Goal: Task Accomplishment & Management: Manage account settings

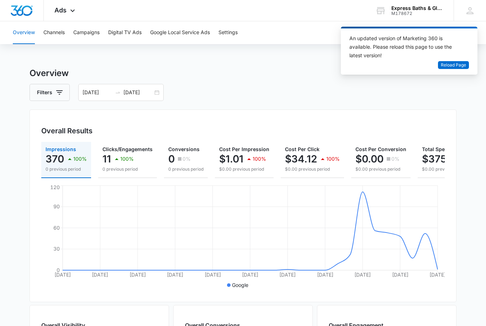
click at [457, 63] on span "Reload Page" at bounding box center [453, 65] width 25 height 7
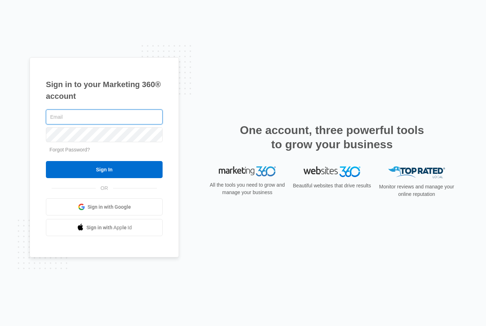
type input "[EMAIL_ADDRESS][DOMAIN_NAME]"
click at [104, 178] on input "Sign In" at bounding box center [104, 169] width 117 height 17
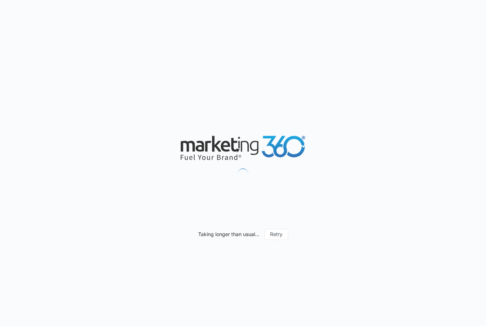
type input "[DATE]"
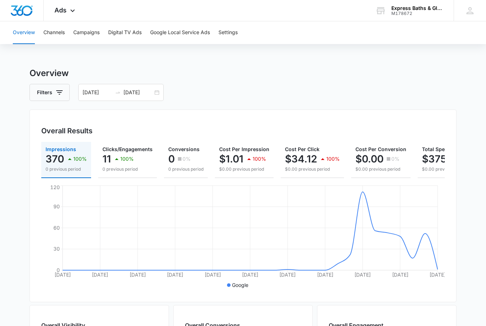
click at [85, 30] on button "Campaigns" at bounding box center [86, 32] width 26 height 23
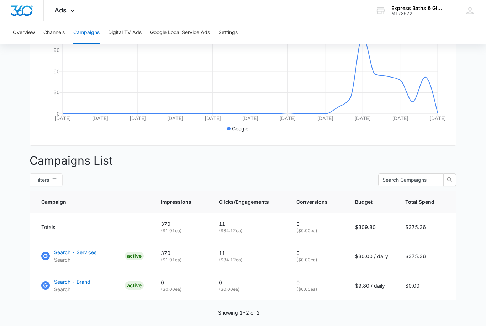
scroll to position [158, 0]
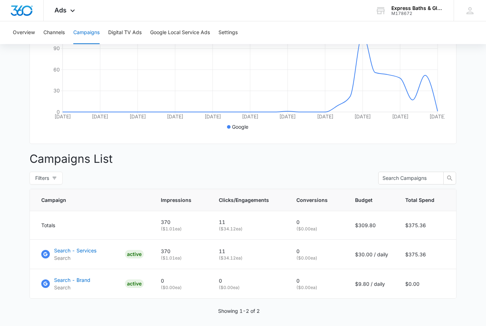
click at [257, 307] on p "Showing 1-2 of 2" at bounding box center [239, 310] width 42 height 7
click at [241, 313] on p "Showing 1-2 of 2" at bounding box center [239, 310] width 42 height 7
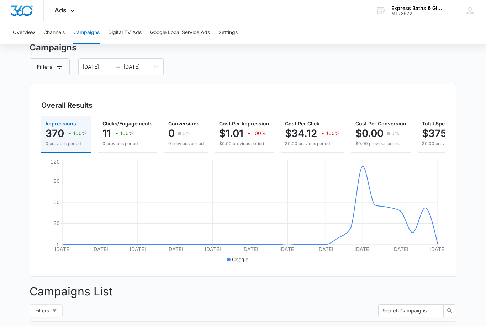
scroll to position [0, 0]
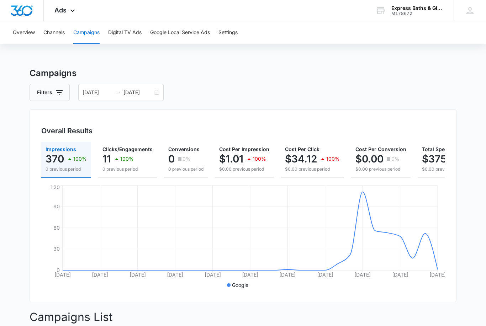
click at [186, 35] on button "Google Local Service Ads" at bounding box center [180, 32] width 60 height 23
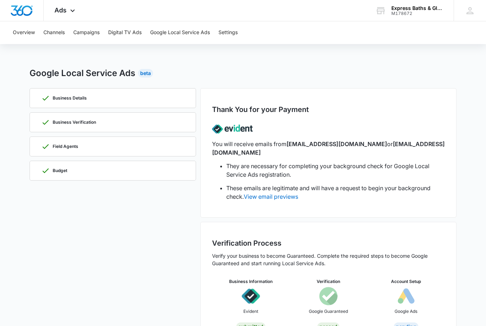
click at [88, 31] on button "Campaigns" at bounding box center [86, 32] width 26 height 23
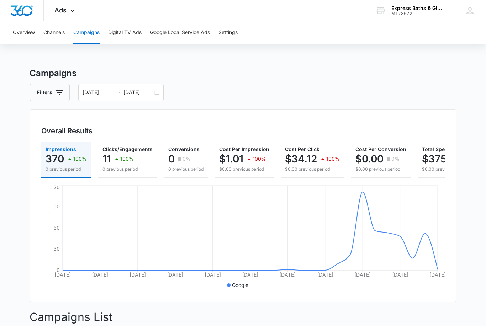
click at [52, 30] on button "Channels" at bounding box center [53, 32] width 21 height 23
click at [23, 29] on button "Overview" at bounding box center [24, 32] width 22 height 23
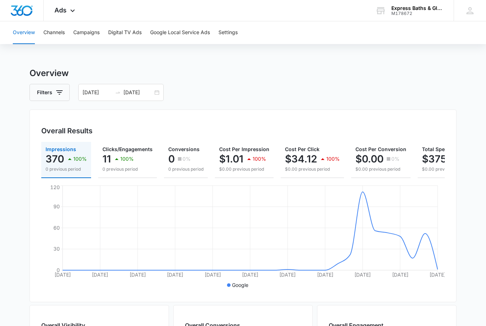
click at [26, 7] on img "Dashboard" at bounding box center [21, 10] width 23 height 11
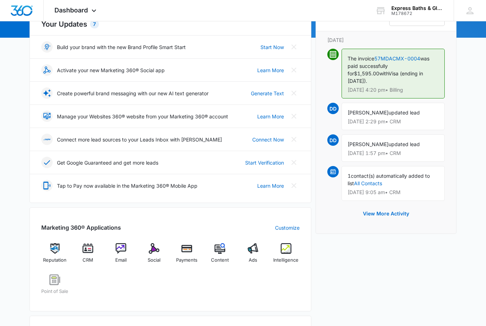
scroll to position [90, 0]
click at [50, 250] on img at bounding box center [54, 248] width 11 height 11
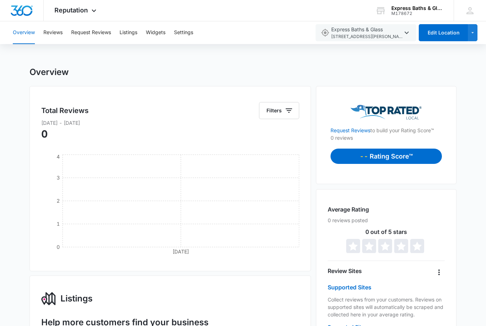
click at [89, 27] on button "Request Reviews" at bounding box center [91, 32] width 40 height 23
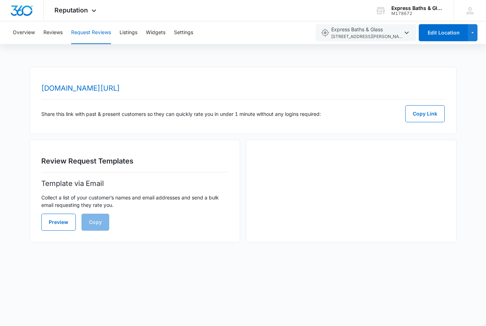
click at [120, 87] on link "www.topratedlocal.com/review/express-baths-and-glass2-reviews" at bounding box center [80, 88] width 79 height 9
click at [120, 89] on link "www.topratedlocal.com/review/express-baths-and-glass2-reviews" at bounding box center [80, 88] width 79 height 9
click at [430, 111] on button "Copy Link" at bounding box center [424, 113] width 39 height 17
click at [120, 84] on link "www.topratedlocal.com/review/express-baths-and-glass2-reviews" at bounding box center [80, 88] width 79 height 9
click at [420, 118] on button "Copy Link" at bounding box center [424, 113] width 39 height 17
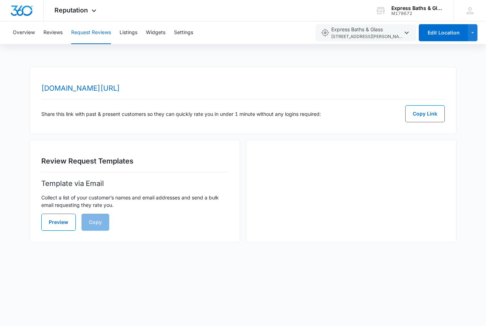
click at [458, 3] on div "DD Don DeSantis aanddcontracting@aol.com My Profile Notifications Support Logou…" at bounding box center [469, 10] width 32 height 21
